Goal: Task Accomplishment & Management: Manage account settings

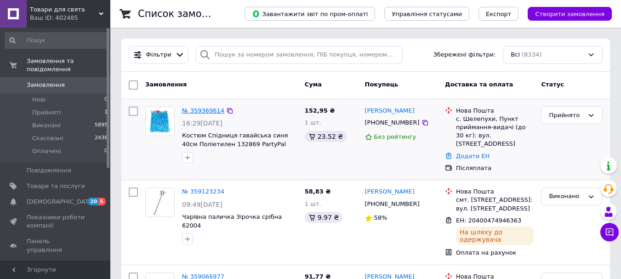
click at [196, 107] on link "№ 359369614" at bounding box center [203, 110] width 42 height 7
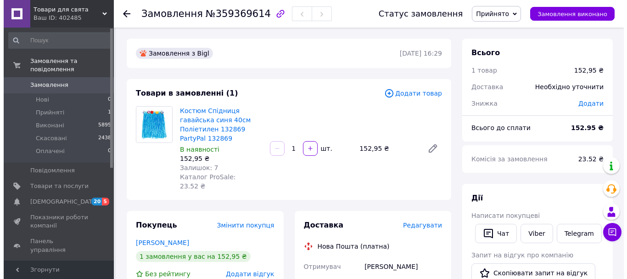
scroll to position [46, 0]
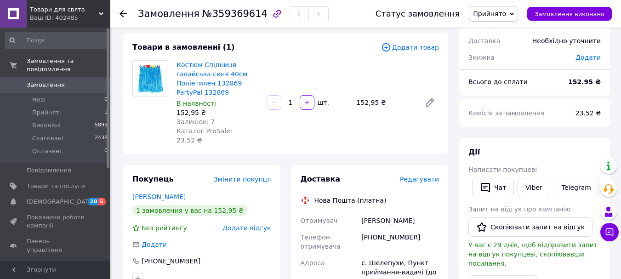
click at [428, 175] on span "Редагувати" at bounding box center [419, 178] width 39 height 7
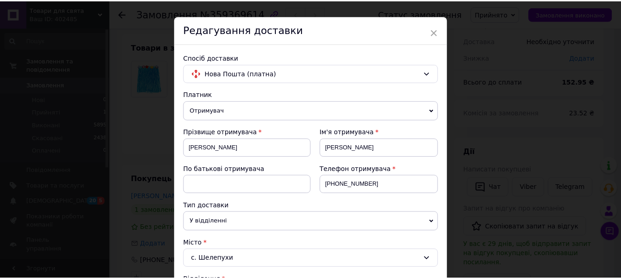
scroll to position [0, 0]
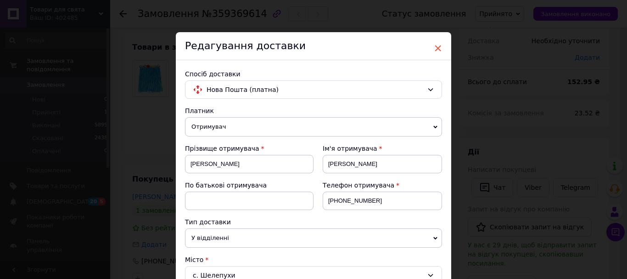
click at [438, 48] on span "×" at bounding box center [438, 48] width 8 height 16
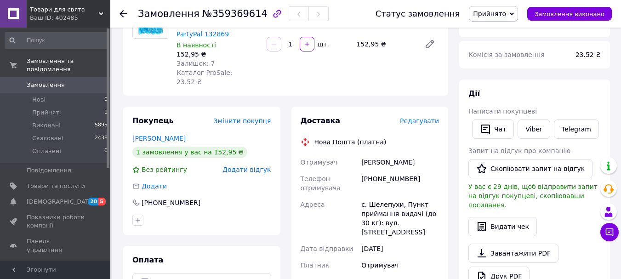
scroll to position [138, 0]
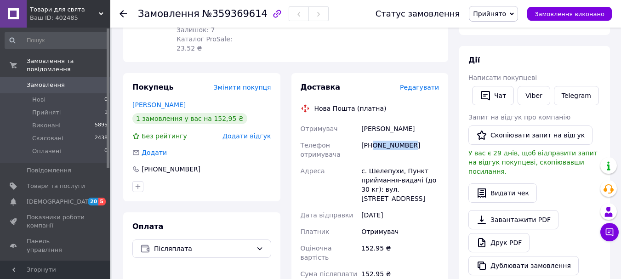
drag, startPoint x: 372, startPoint y: 127, endPoint x: 411, endPoint y: 126, distance: 38.6
click at [411, 137] on div "[PHONE_NUMBER]" at bounding box center [399, 150] width 81 height 26
copy div "0970262922"
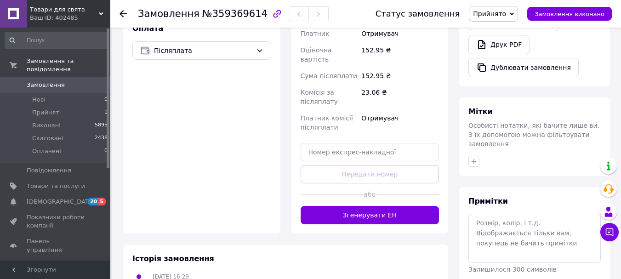
scroll to position [358, 0]
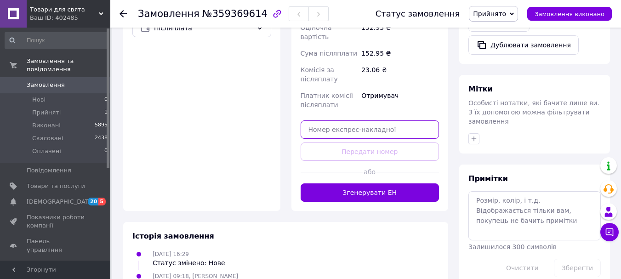
click at [333, 120] on input "text" at bounding box center [369, 129] width 139 height 18
paste input "20400475156081"
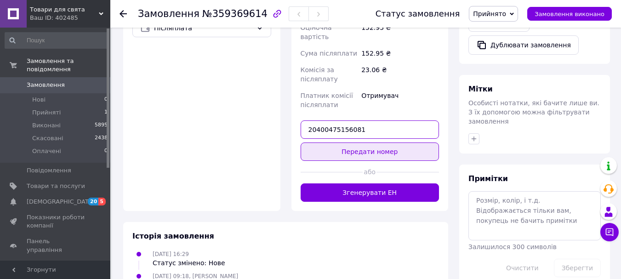
type input "20400475156081"
click at [377, 142] on button "Передати номер" at bounding box center [369, 151] width 139 height 18
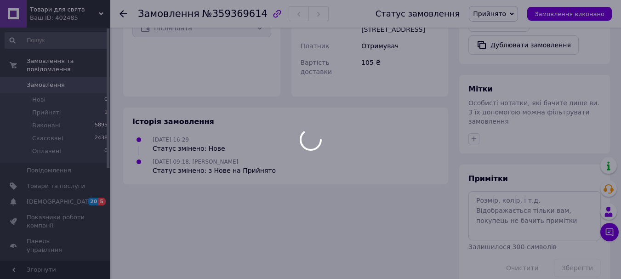
scroll to position [266, 0]
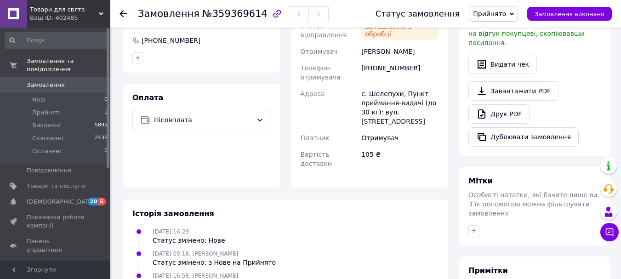
click at [502, 15] on span "Прийнято" at bounding box center [489, 13] width 33 height 7
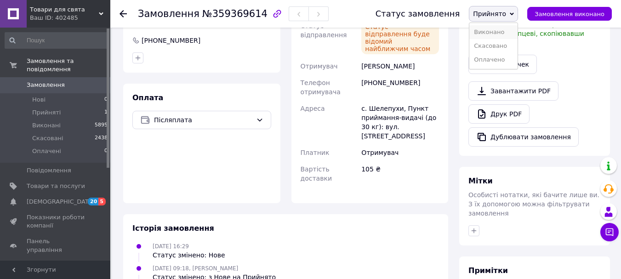
click at [491, 35] on li "Виконано" at bounding box center [493, 32] width 48 height 14
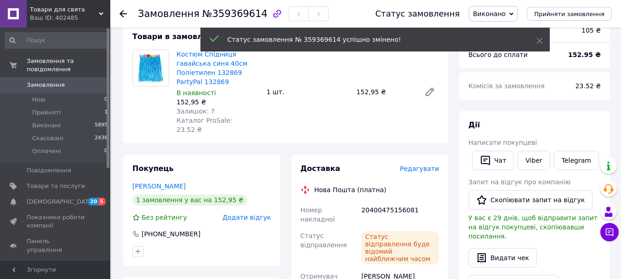
scroll to position [0, 0]
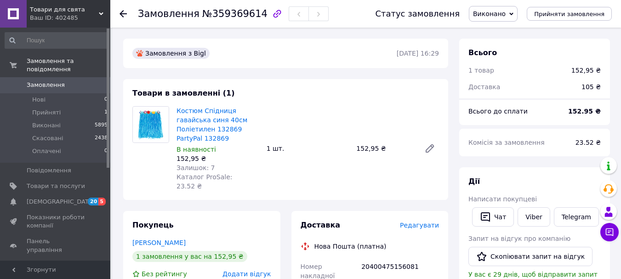
click at [118, 11] on div "Замовлення №359369614 Статус замовлення Виконано Прийнято Скасовано Оплачено Пр…" at bounding box center [365, 14] width 510 height 28
